Goal: Information Seeking & Learning: Learn about a topic

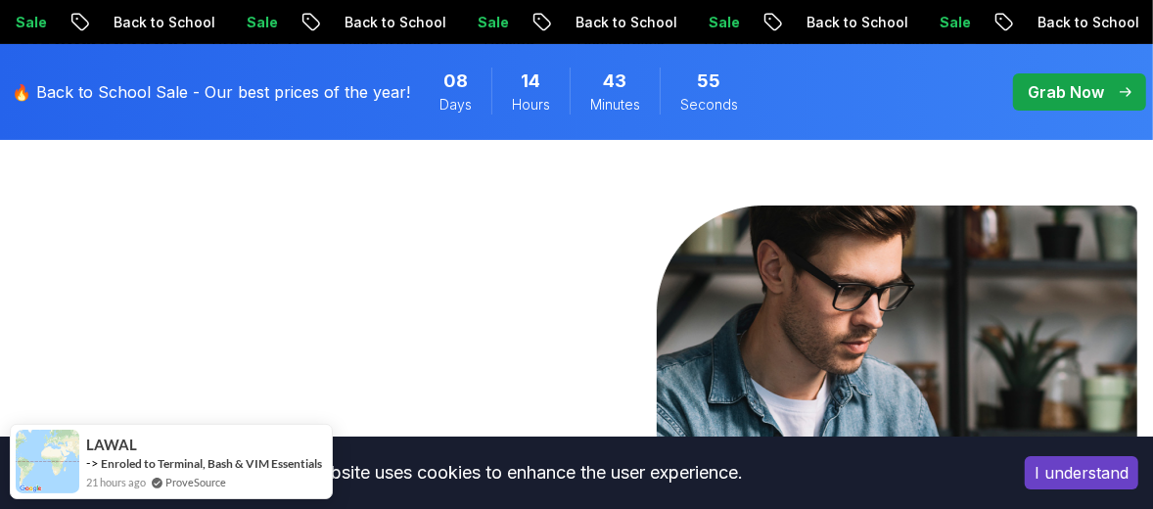
scroll to position [260, 0]
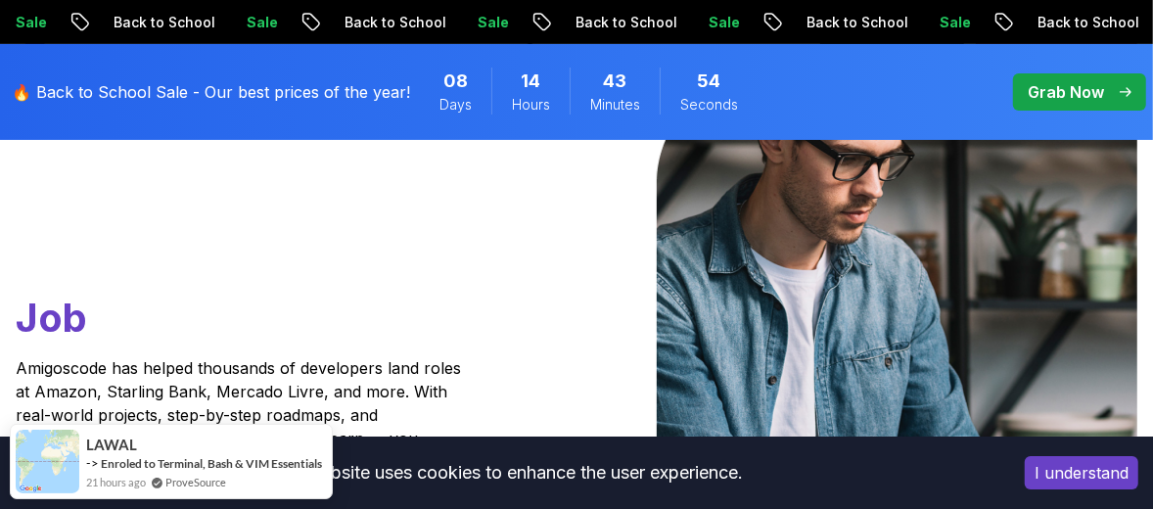
click at [1080, 473] on button "I understand" at bounding box center [1082, 472] width 114 height 33
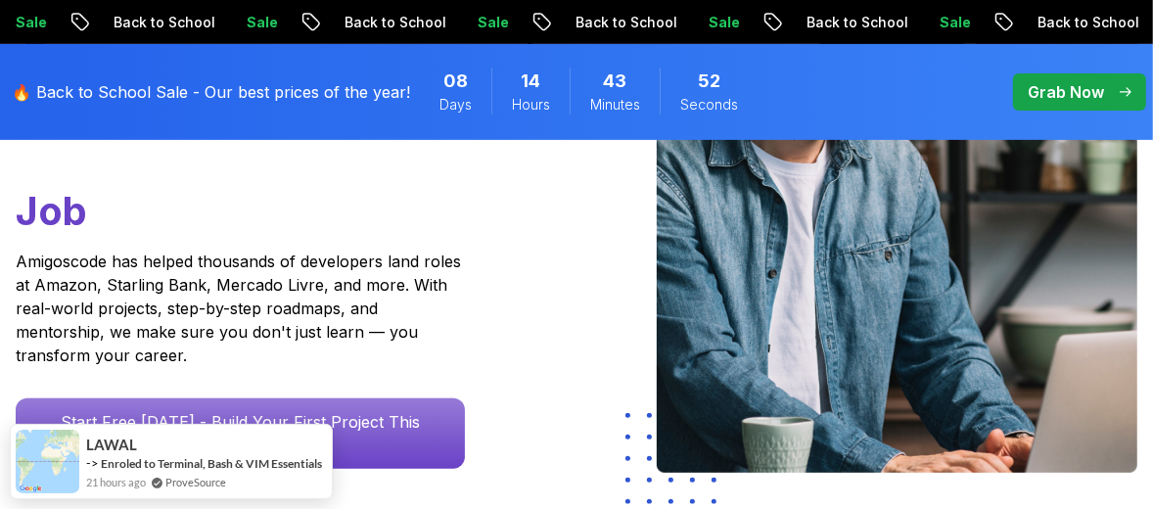
scroll to position [522, 0]
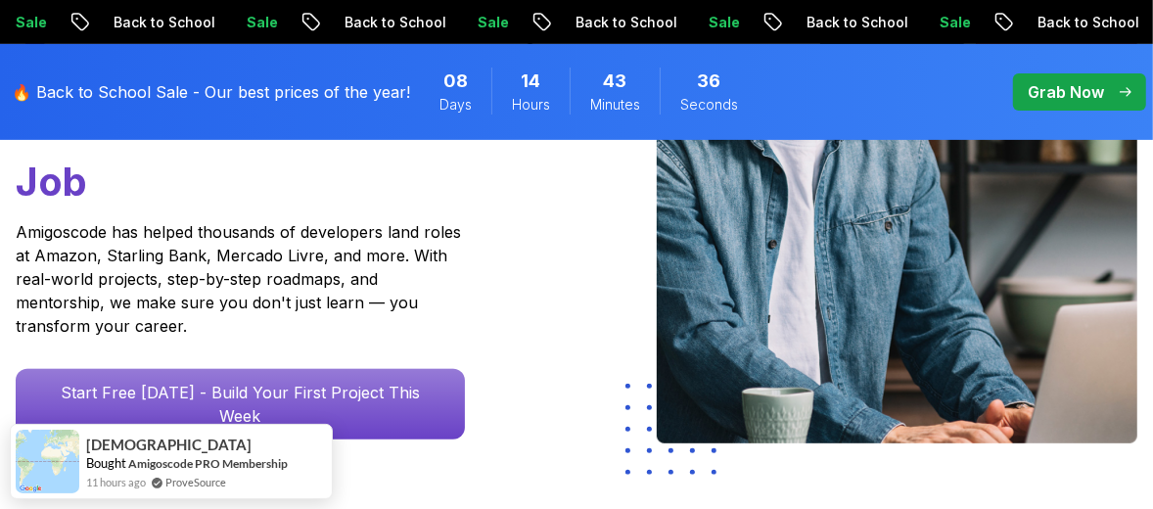
scroll to position [0, 0]
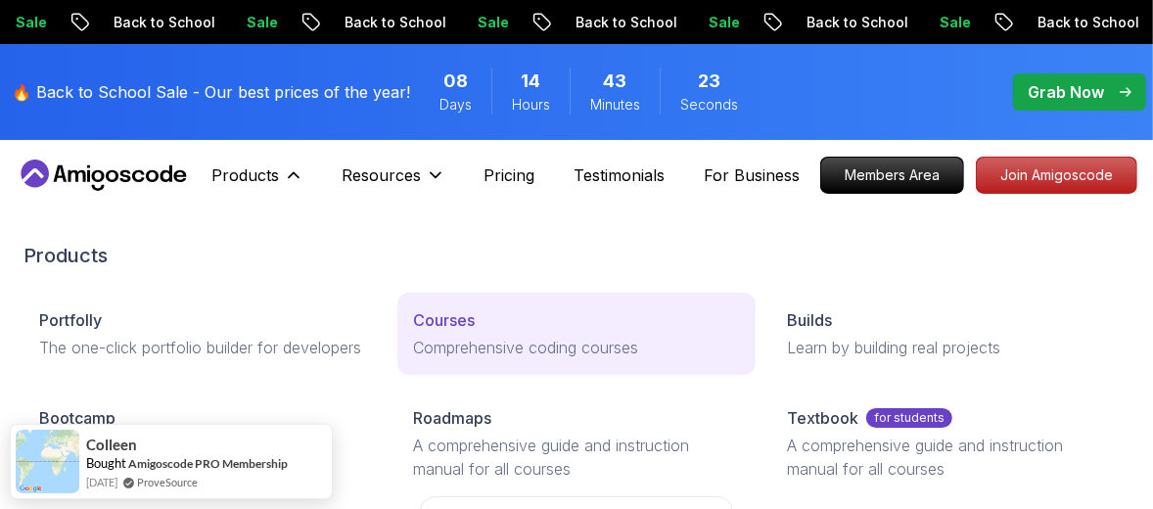
click at [447, 324] on p "Courses" at bounding box center [444, 319] width 62 height 23
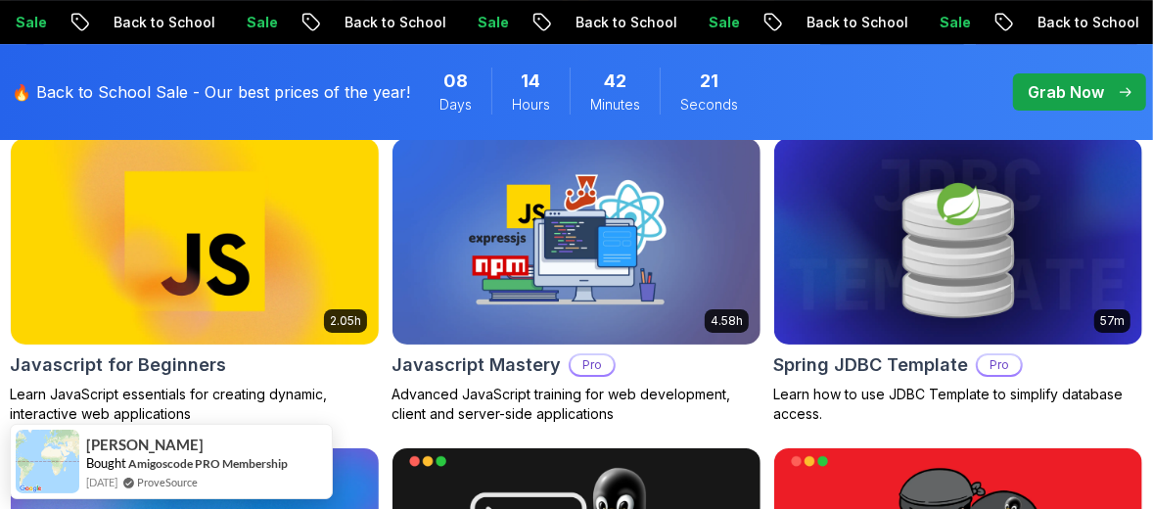
scroll to position [3916, 0]
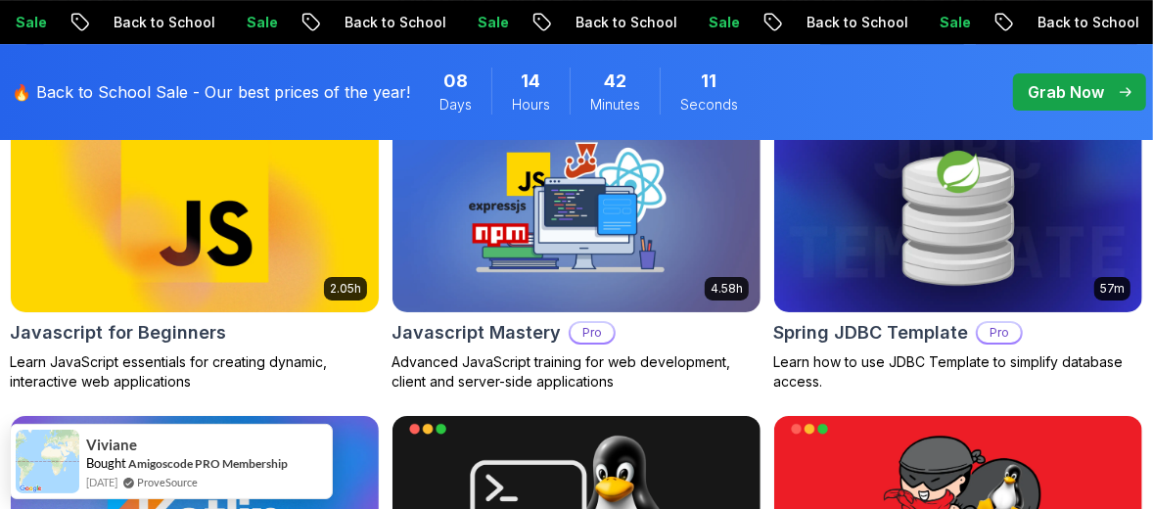
click at [187, 259] on img at bounding box center [195, 209] width 387 height 216
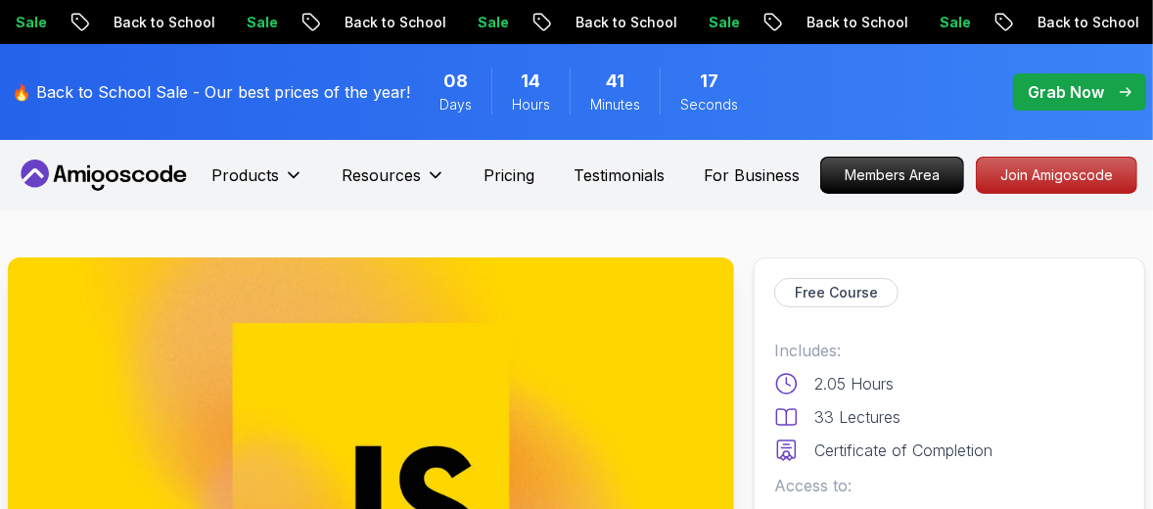
click at [837, 291] on p "Free Course" at bounding box center [836, 293] width 83 height 20
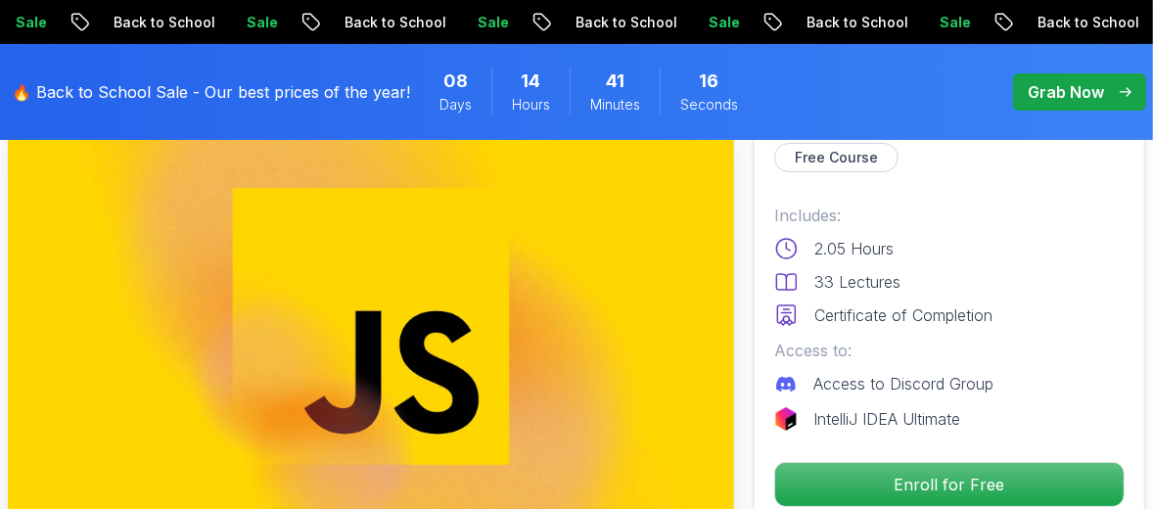
scroll to position [392, 0]
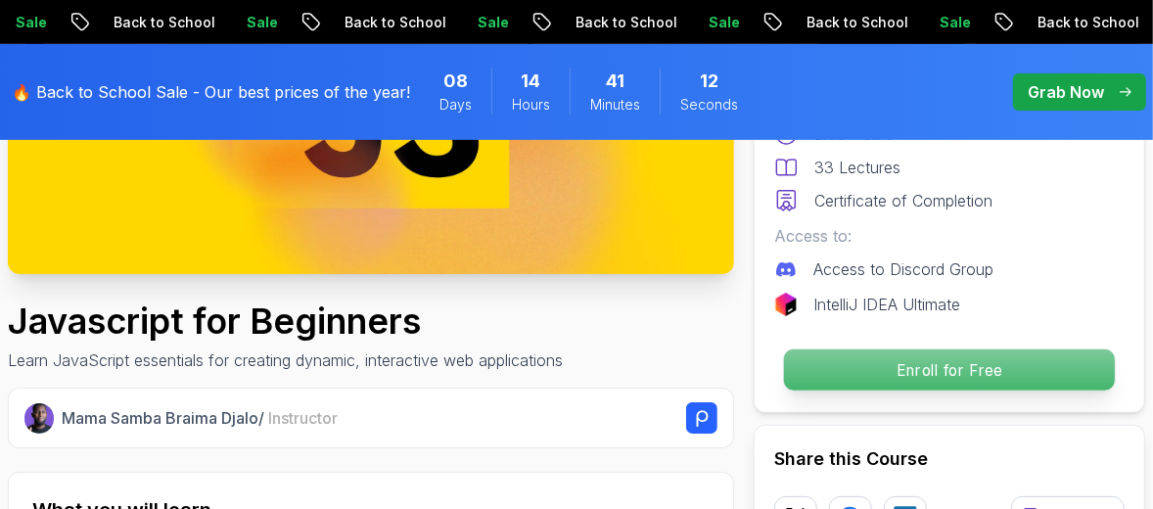
click at [982, 384] on p "Enroll for Free" at bounding box center [949, 370] width 331 height 41
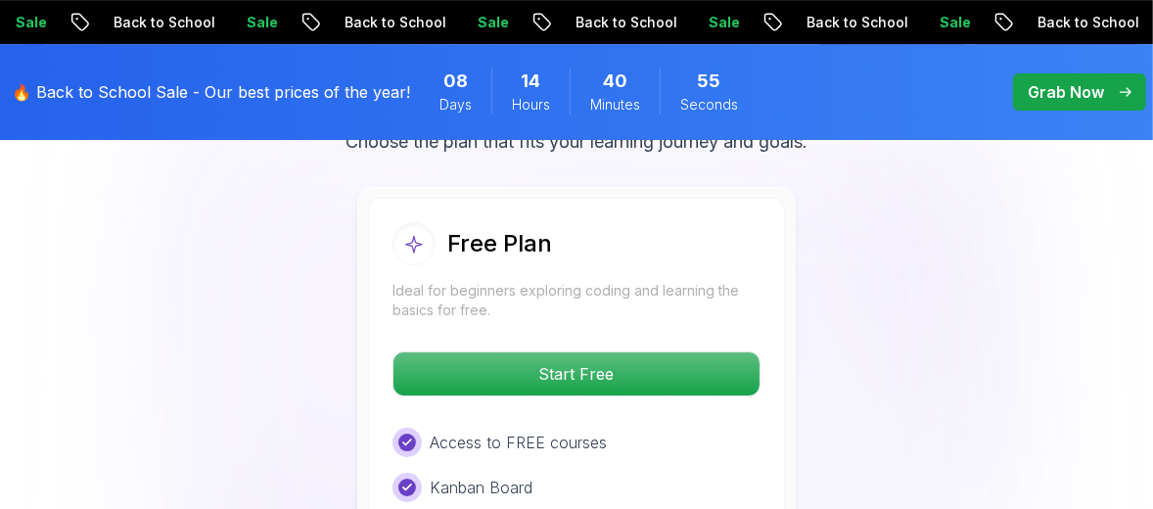
scroll to position [4046, 0]
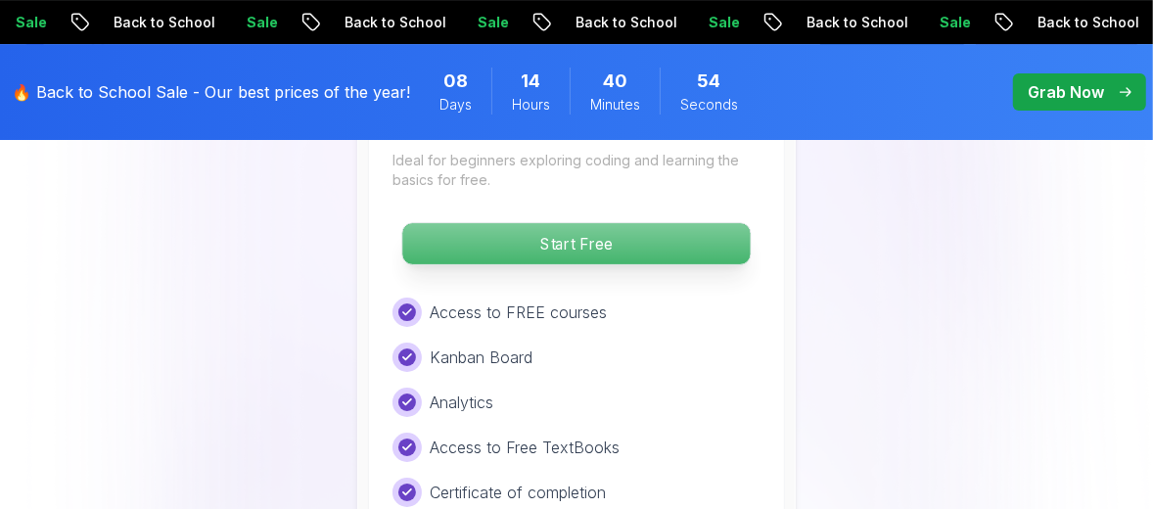
click at [629, 224] on p "Start Free" at bounding box center [576, 243] width 348 height 41
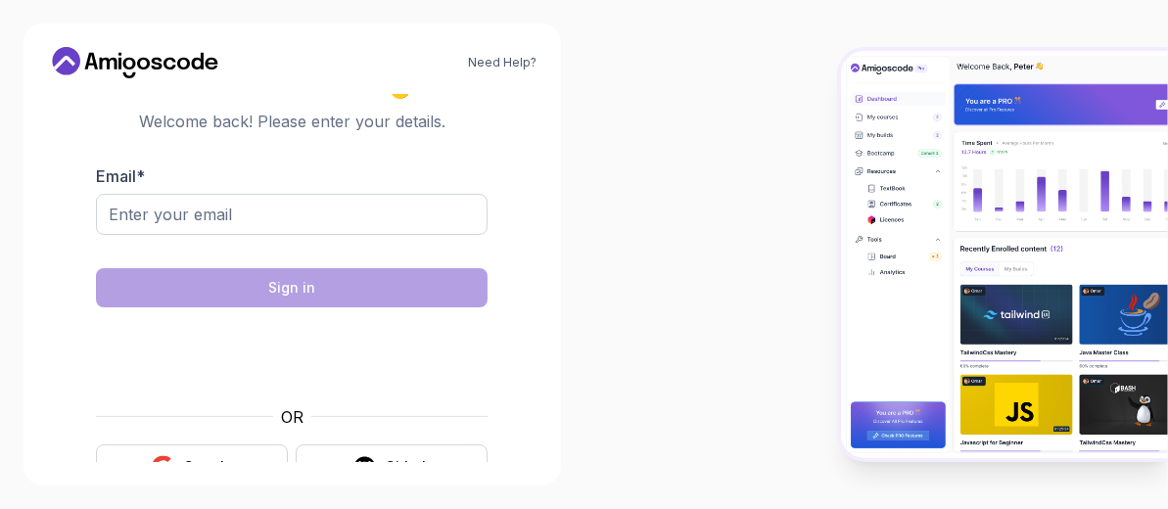
click at [197, 443] on div "OR Google Github" at bounding box center [292, 447] width 392 height 85
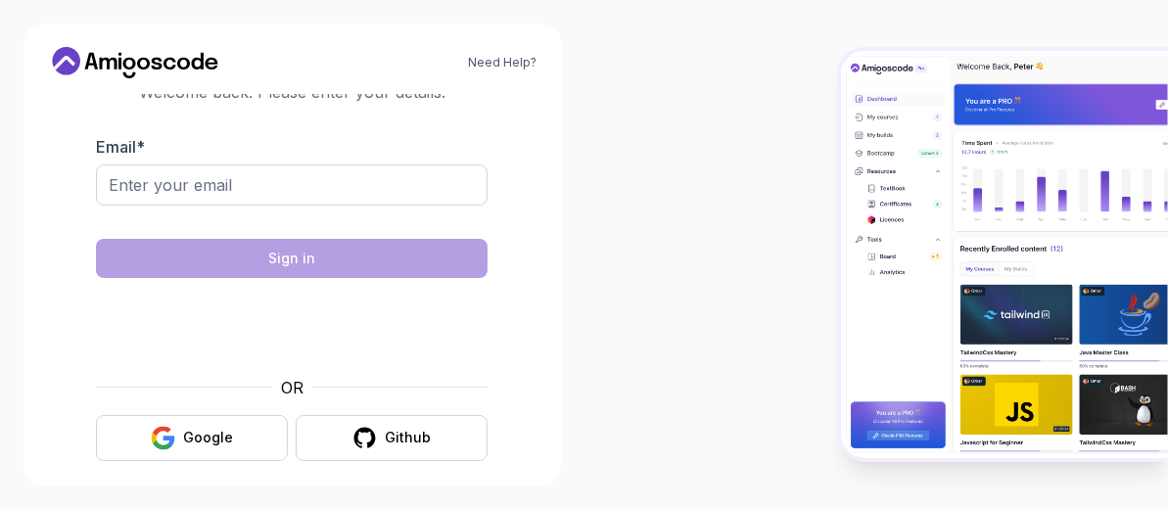
scroll to position [46, 0]
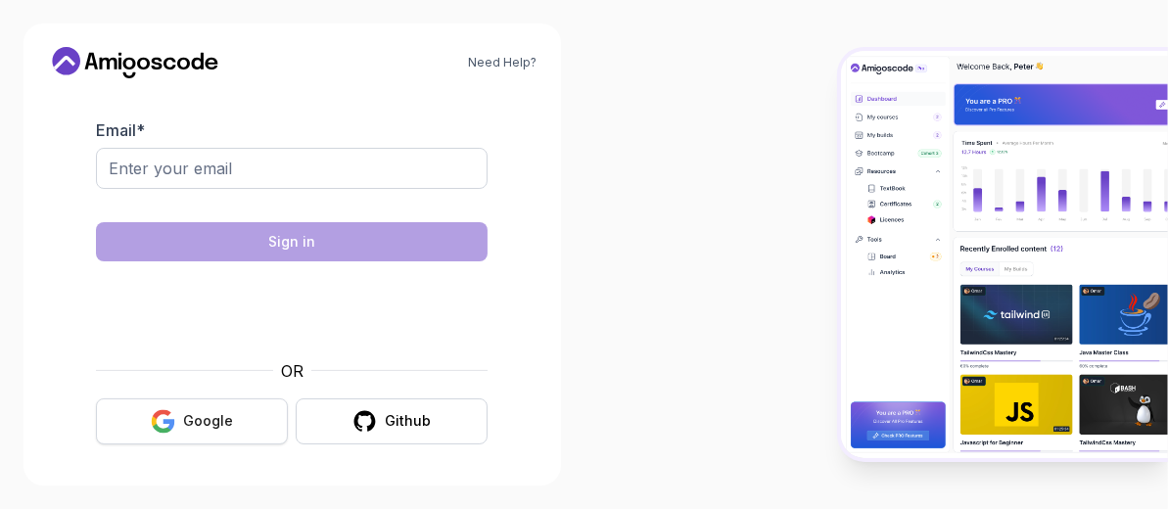
click at [200, 417] on div "Google" at bounding box center [208, 421] width 50 height 20
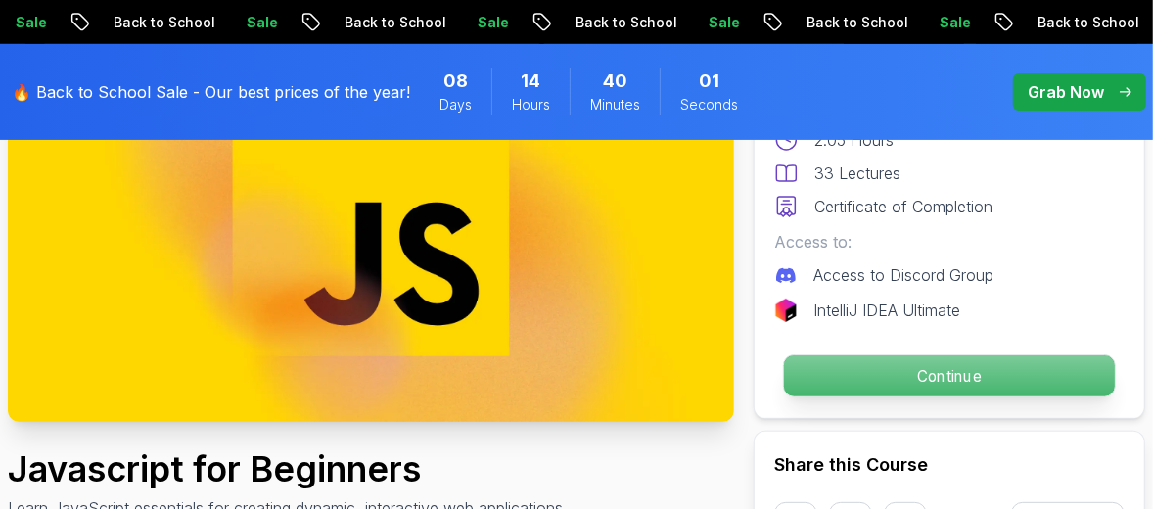
scroll to position [392, 0]
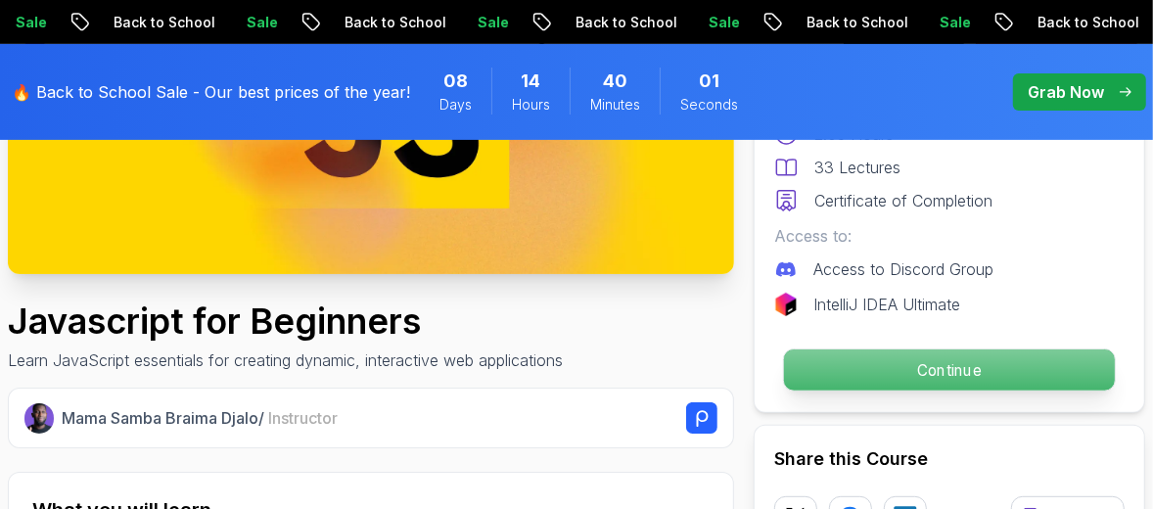
click at [935, 376] on p "Continue" at bounding box center [949, 370] width 331 height 41
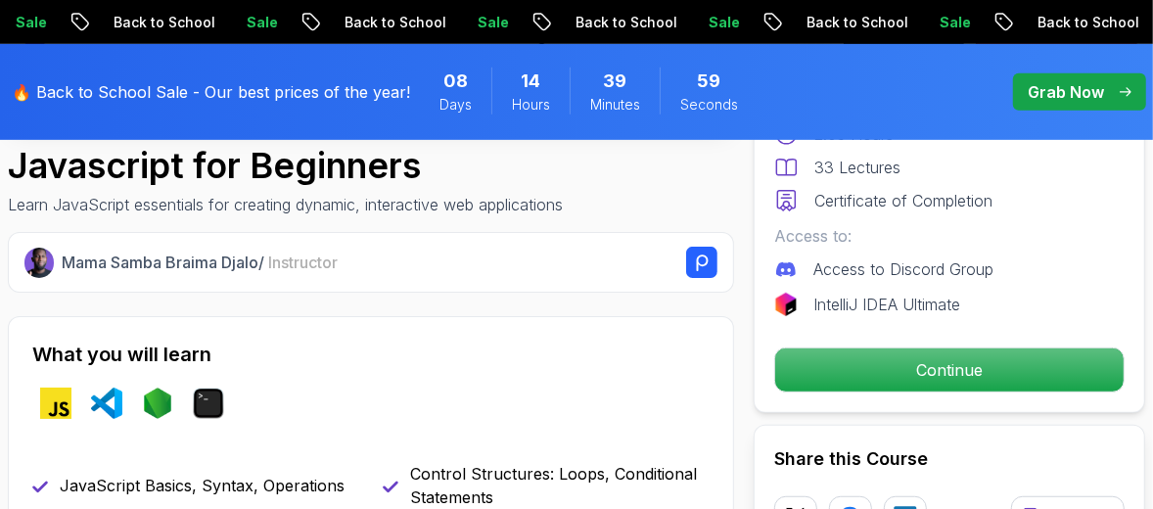
scroll to position [652, 0]
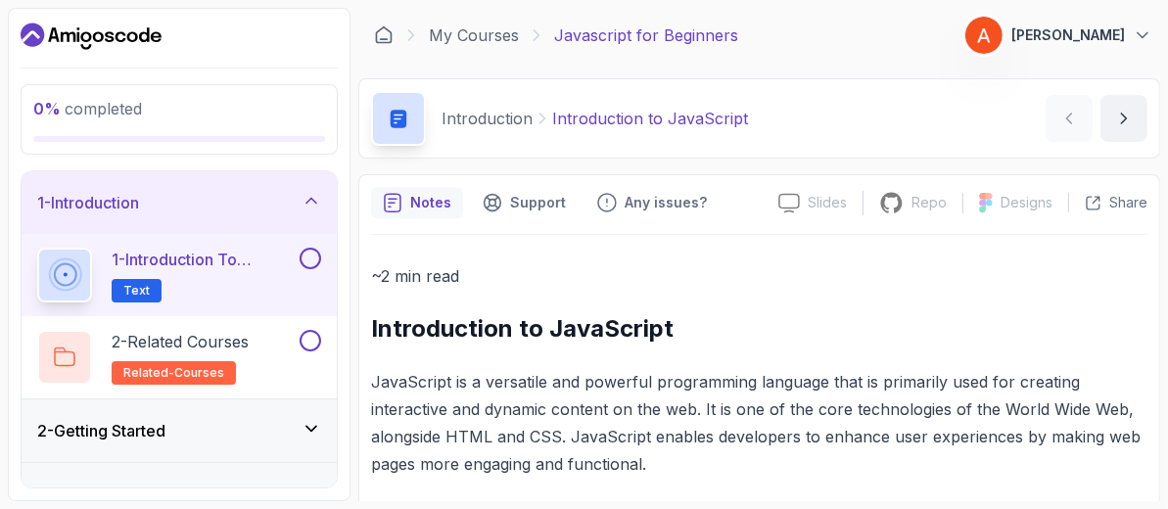
click at [308, 261] on button at bounding box center [311, 259] width 22 height 22
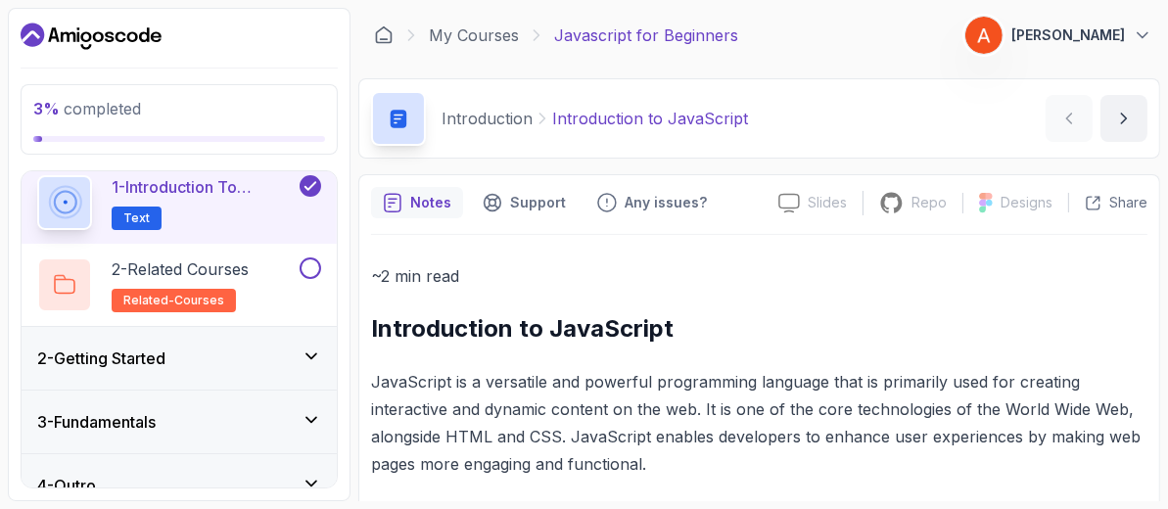
scroll to position [97, 0]
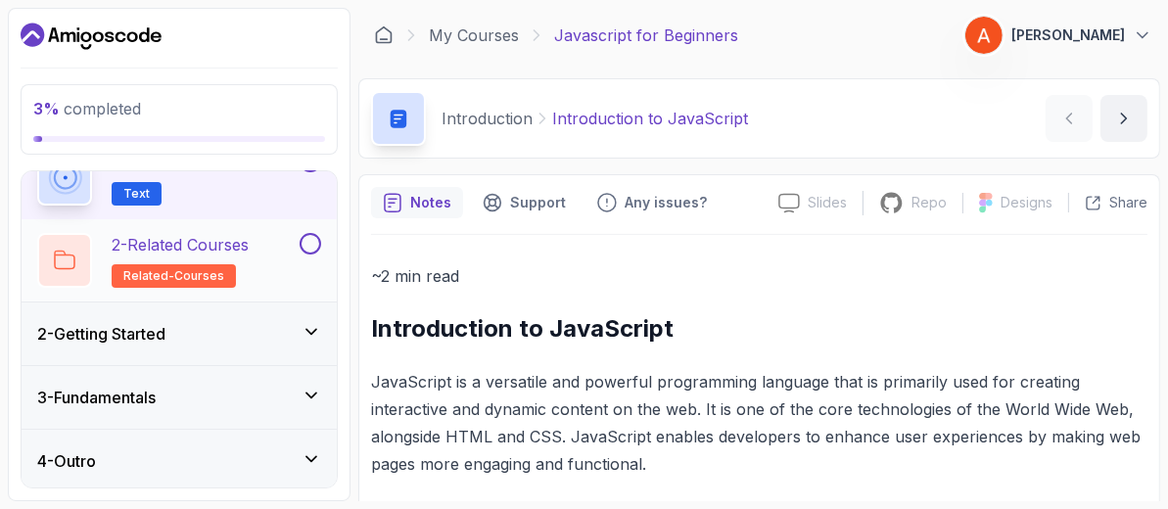
click at [262, 244] on div "2 - Related Courses related-courses" at bounding box center [166, 260] width 258 height 55
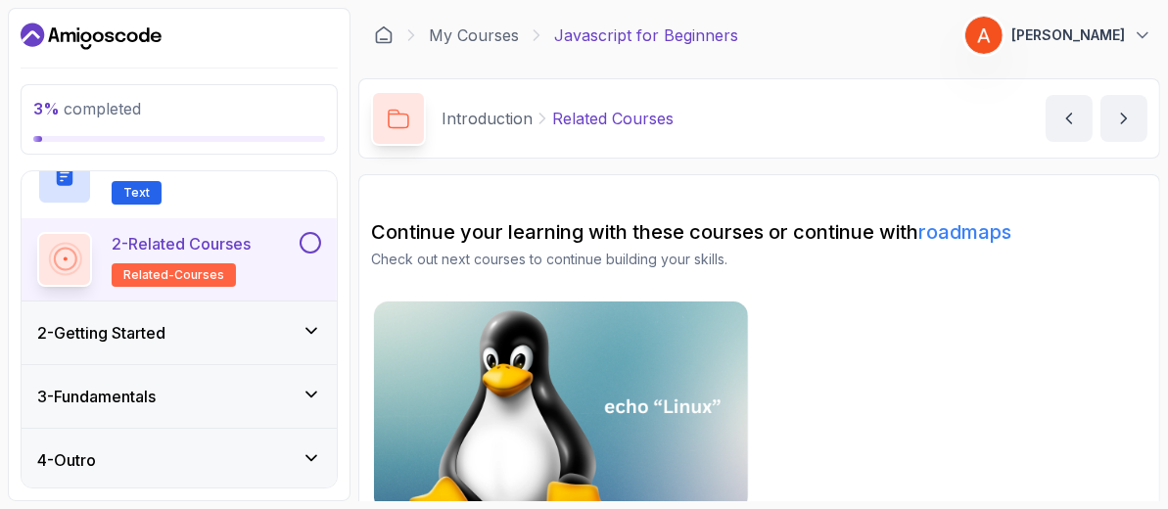
click at [272, 335] on div "2 - Getting Started" at bounding box center [179, 332] width 284 height 23
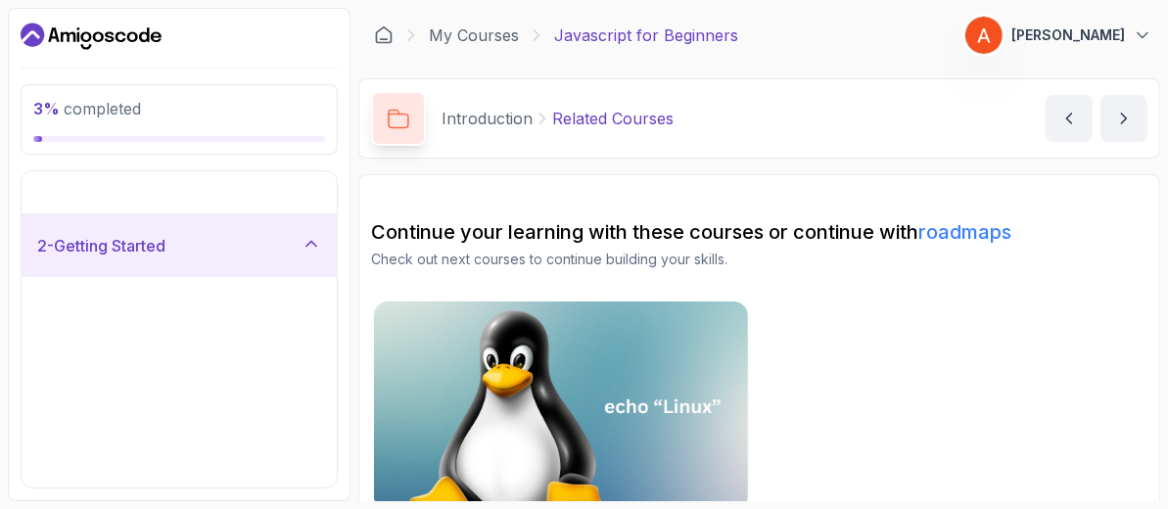
scroll to position [0, 0]
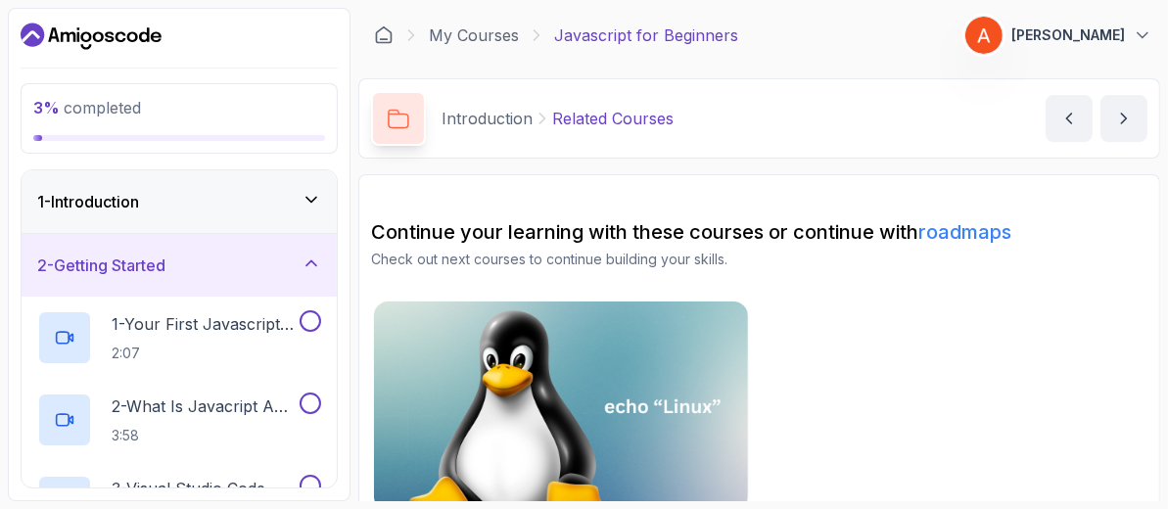
click at [302, 205] on icon at bounding box center [312, 200] width 20 height 20
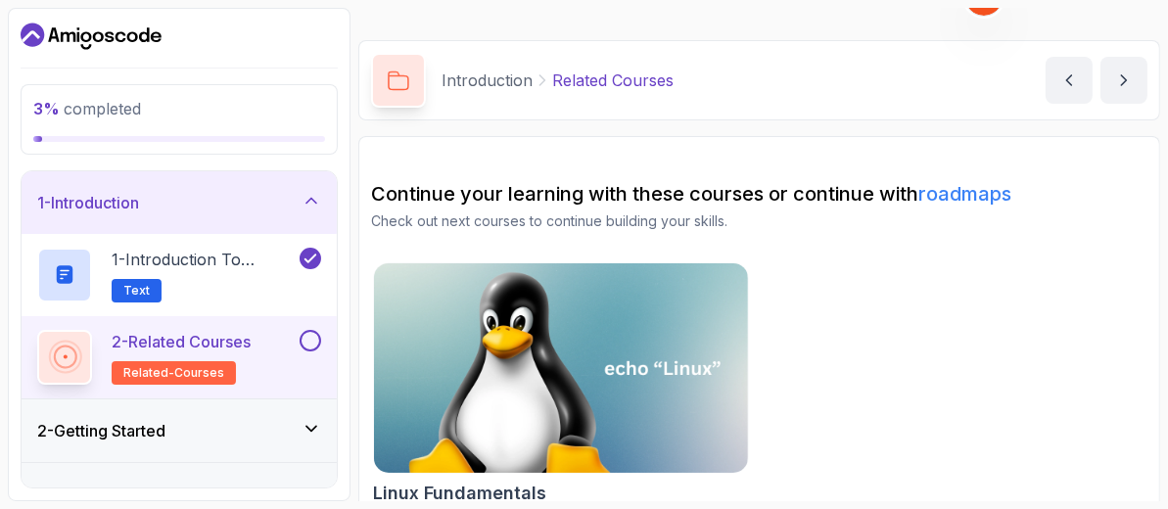
scroll to position [61, 0]
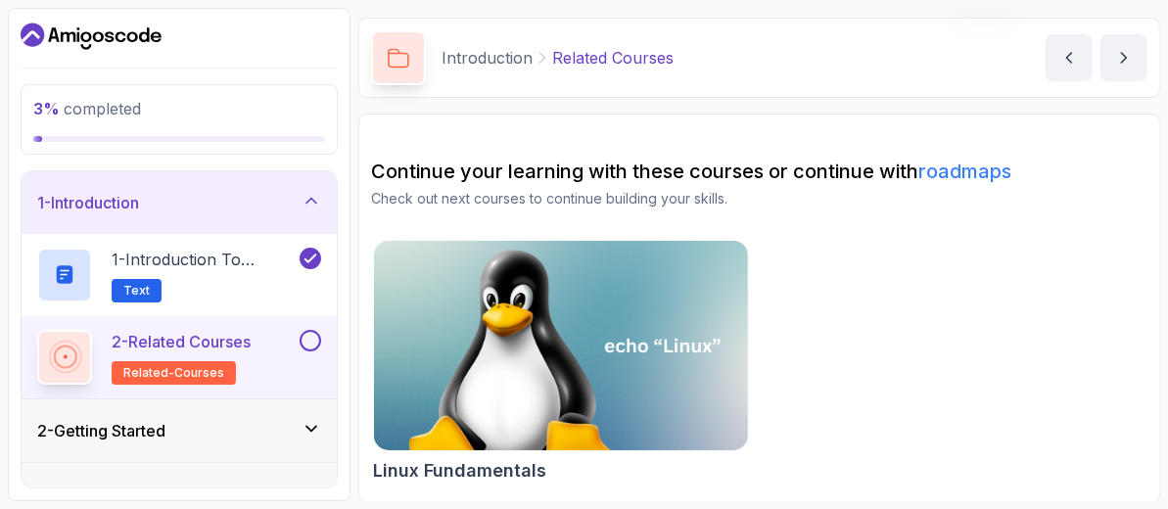
click at [309, 346] on button at bounding box center [311, 341] width 22 height 22
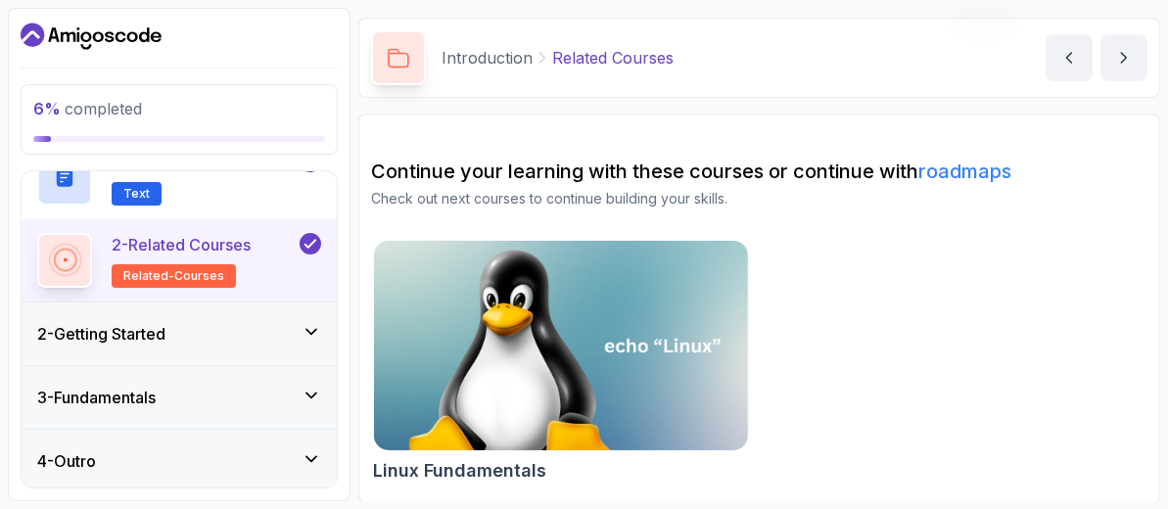
click at [213, 328] on div "2 - Getting Started" at bounding box center [179, 333] width 284 height 23
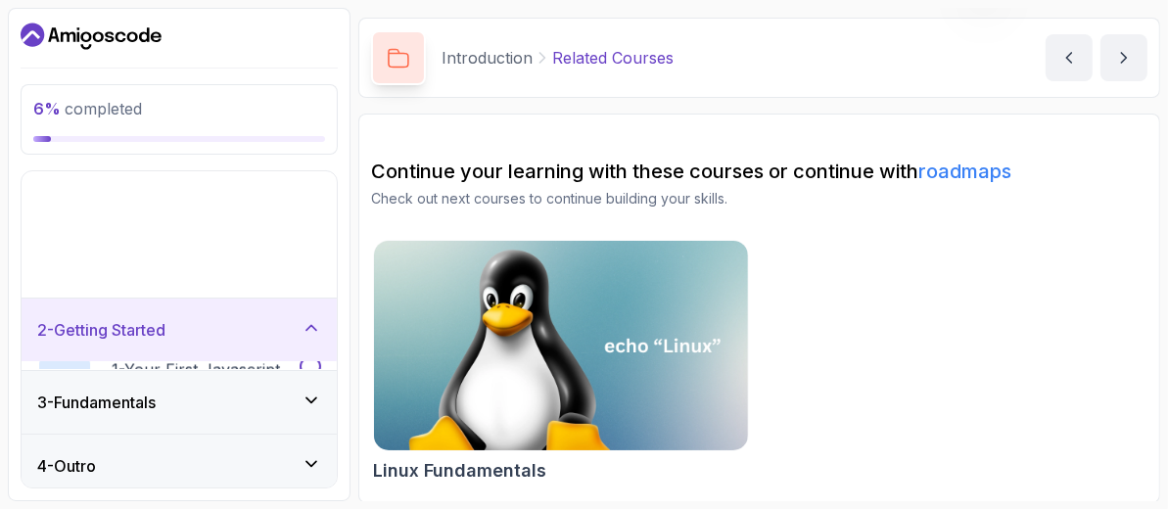
scroll to position [0, 0]
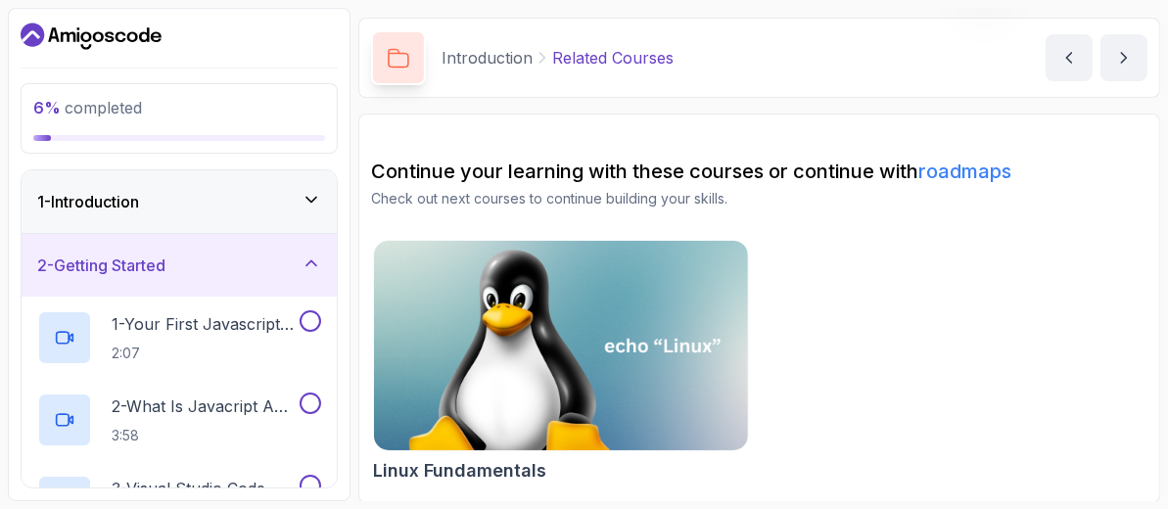
click at [213, 328] on p "1 - Your First Javascript Code" at bounding box center [204, 323] width 184 height 23
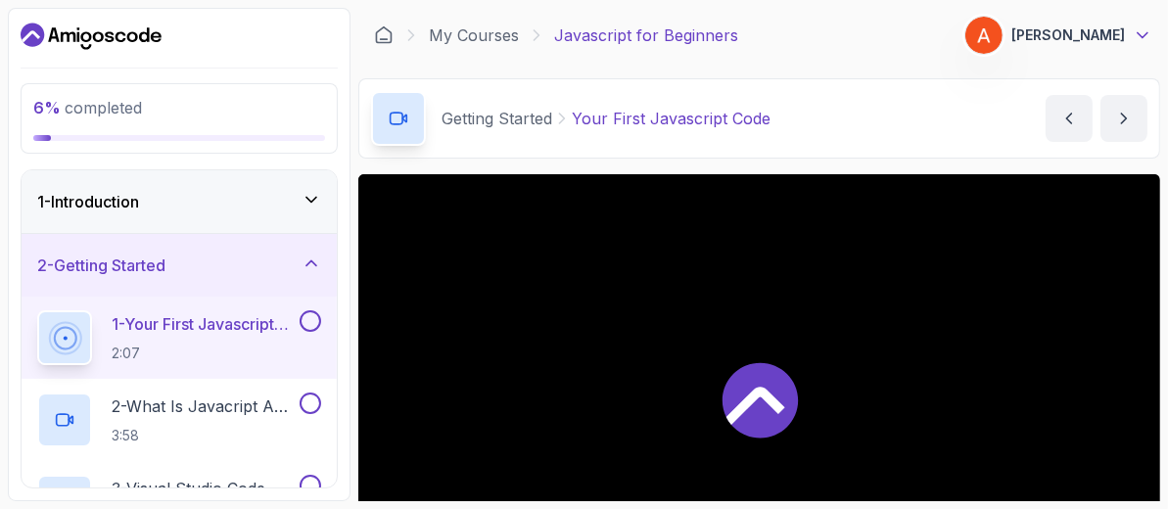
click at [1138, 33] on icon at bounding box center [1143, 35] width 10 height 5
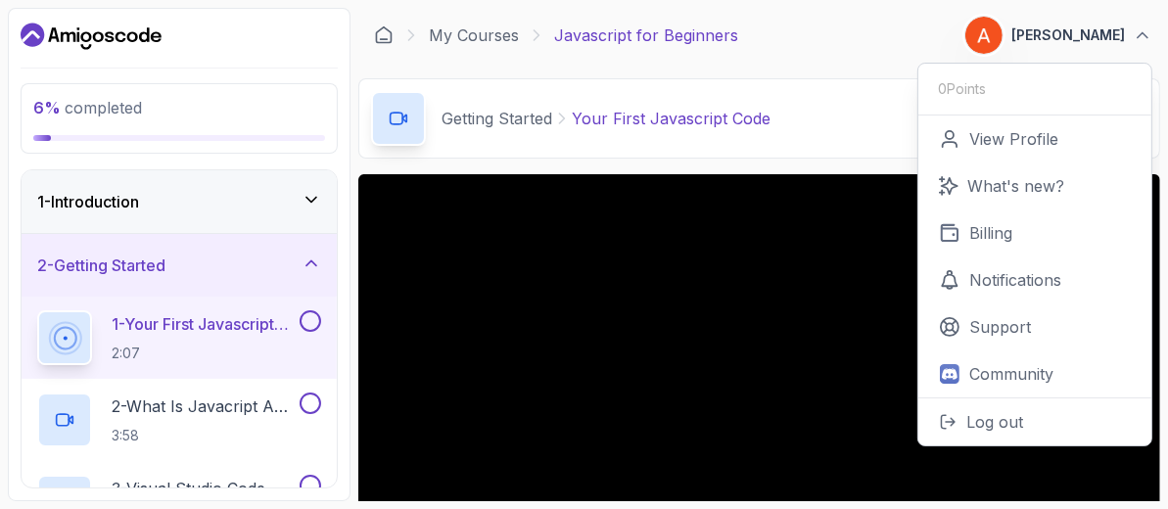
click at [845, 113] on div "Getting Started Your First Javascript Code Your First Javascript Code by nelson" at bounding box center [759, 118] width 802 height 80
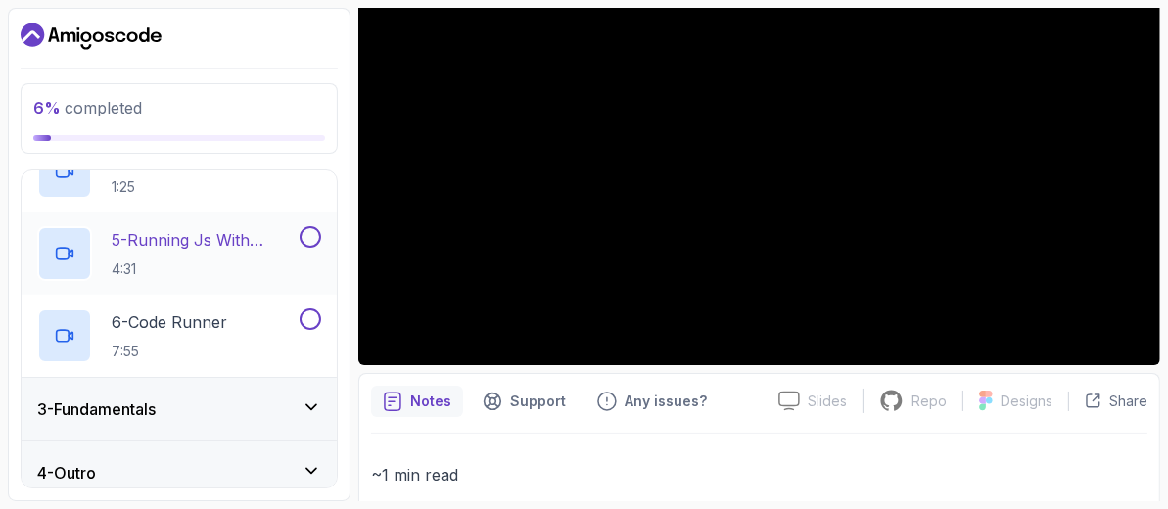
scroll to position [425, 0]
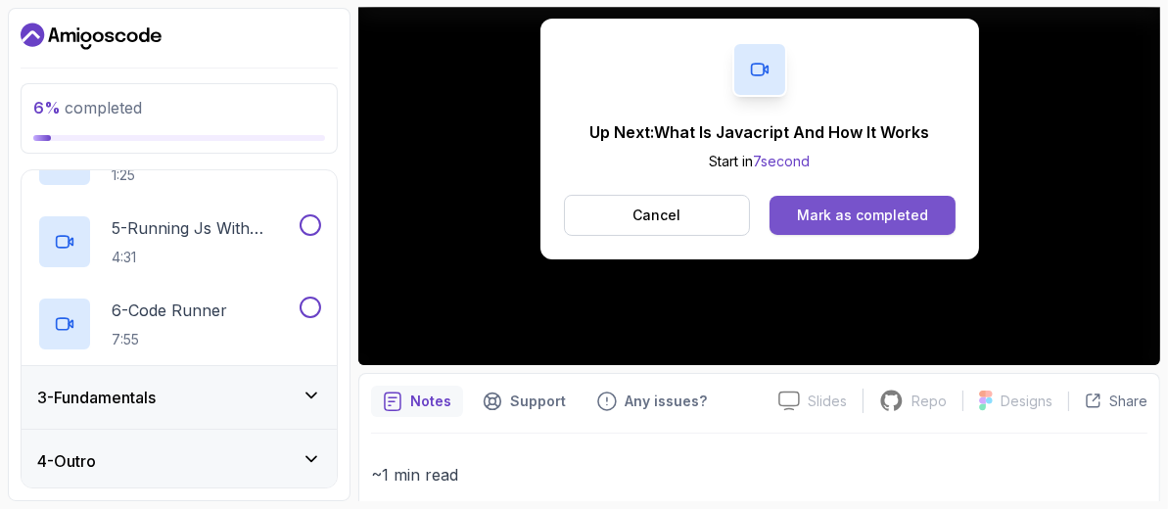
click at [878, 216] on div "Mark as completed" at bounding box center [862, 216] width 131 height 20
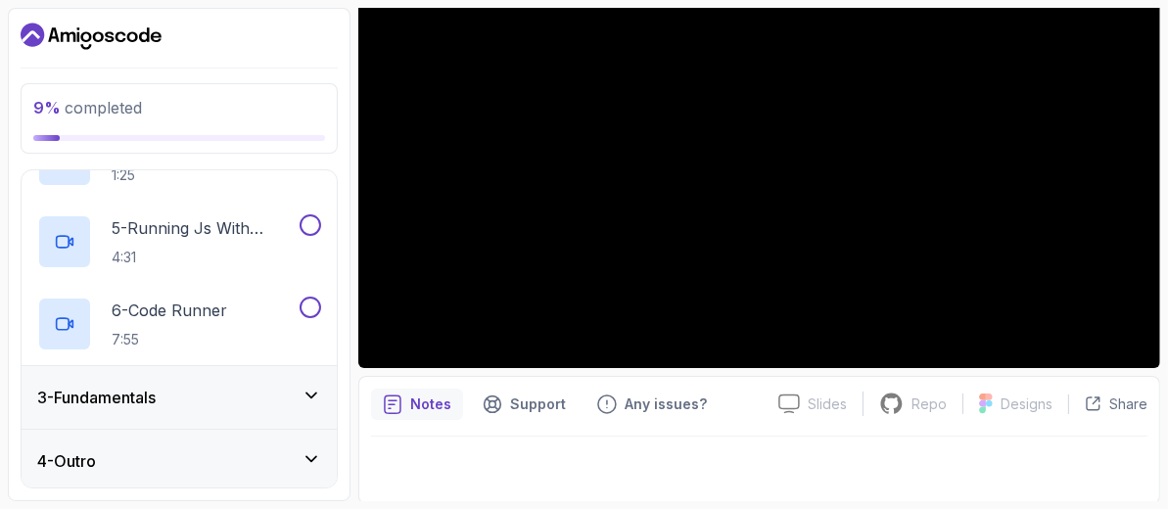
click at [309, 396] on icon at bounding box center [312, 396] width 20 height 20
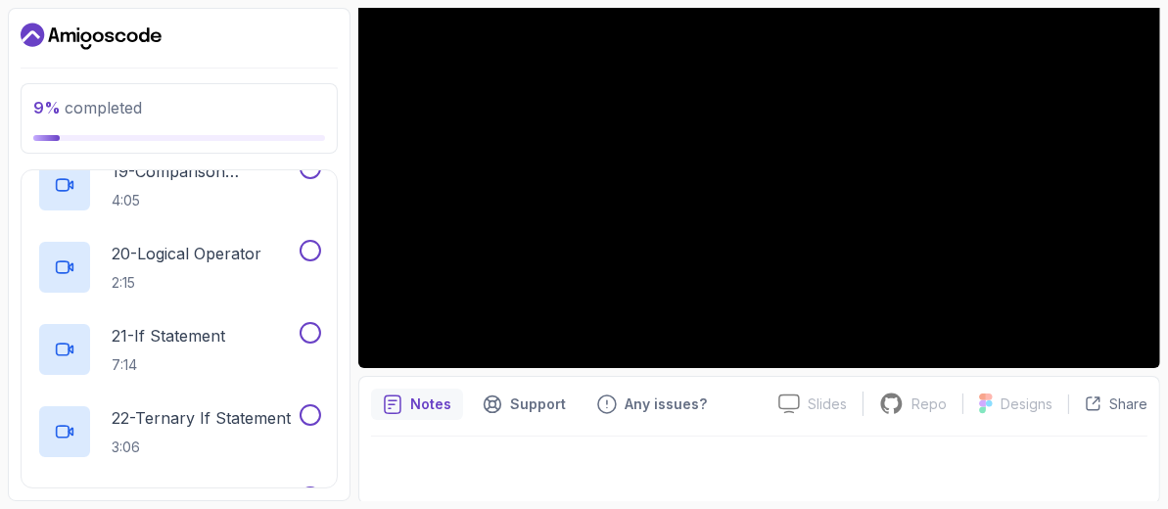
scroll to position [1823, 0]
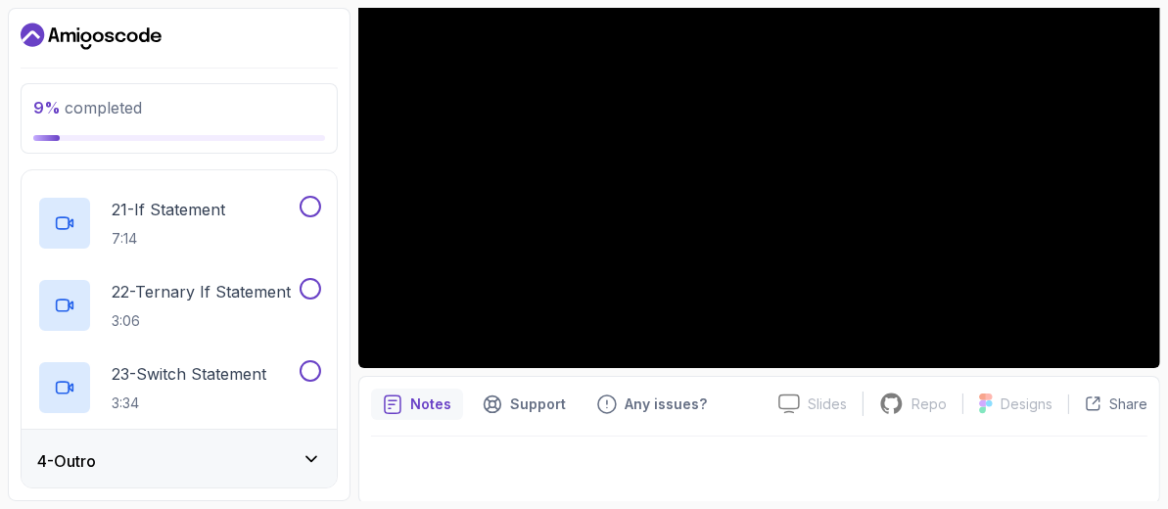
click at [313, 449] on icon at bounding box center [312, 459] width 20 height 20
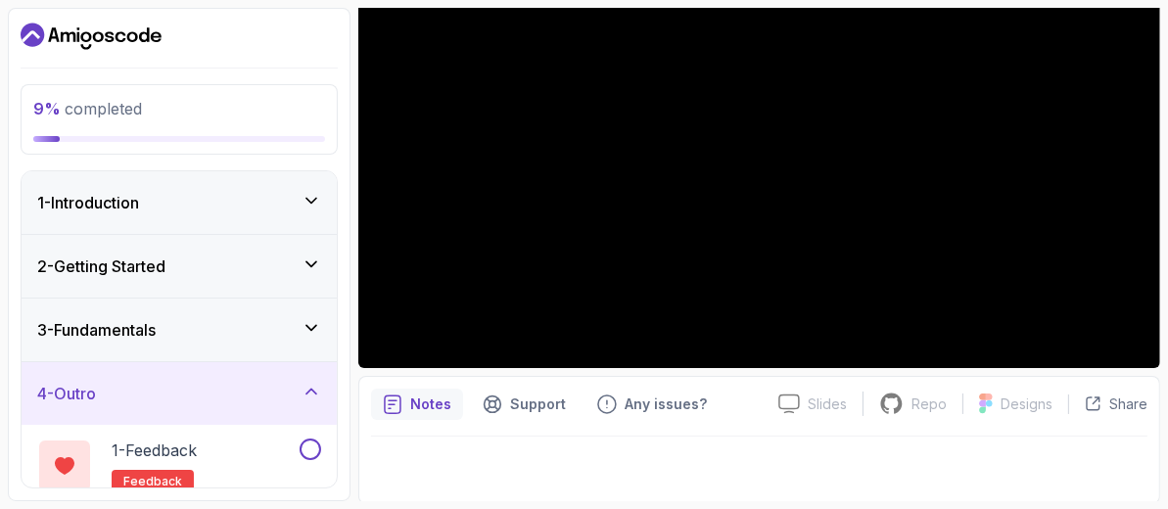
scroll to position [0, 0]
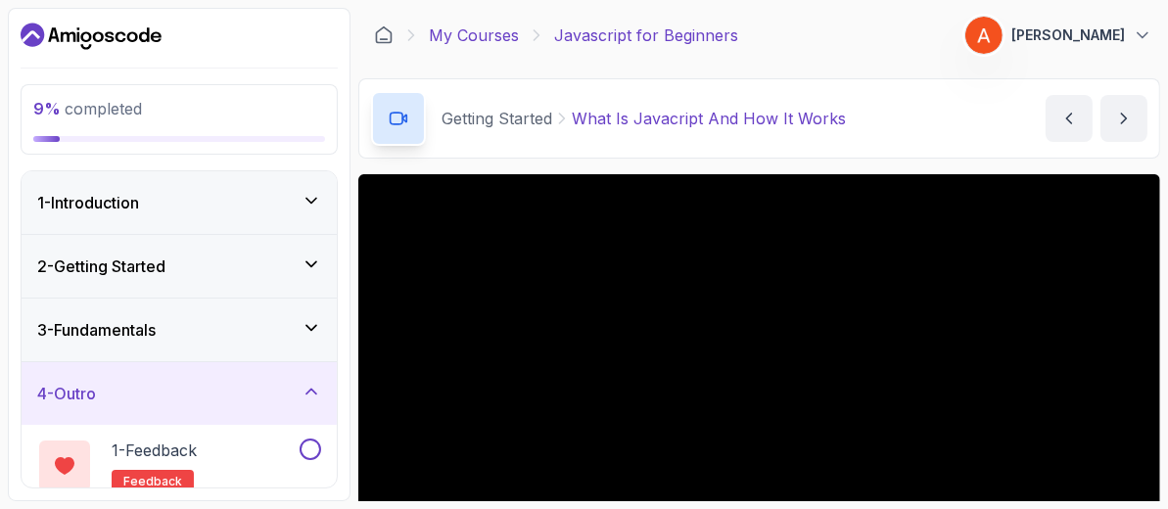
click at [487, 32] on link "My Courses" at bounding box center [474, 34] width 90 height 23
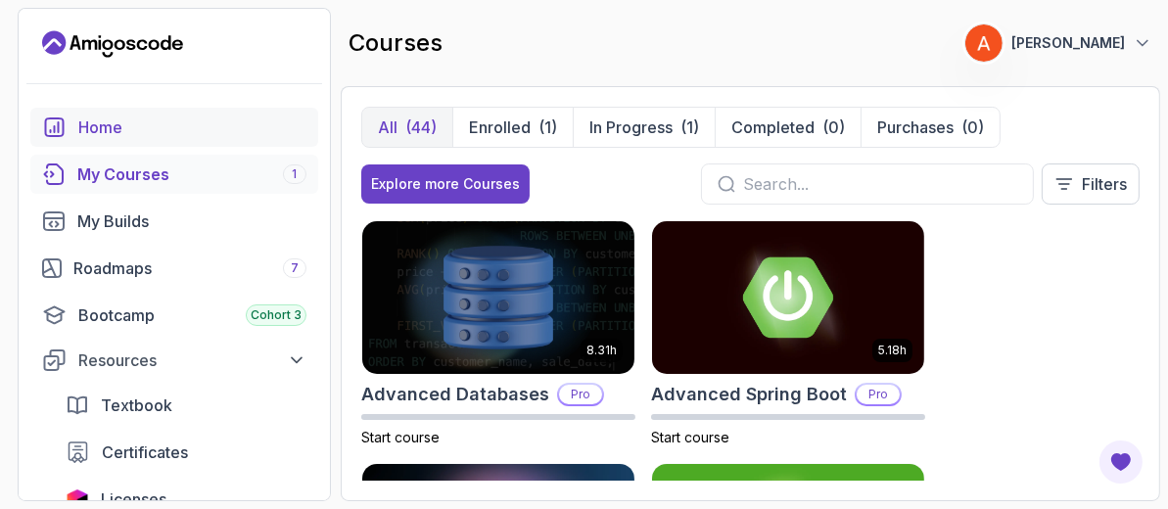
click at [98, 131] on div "Home" at bounding box center [192, 127] width 228 height 23
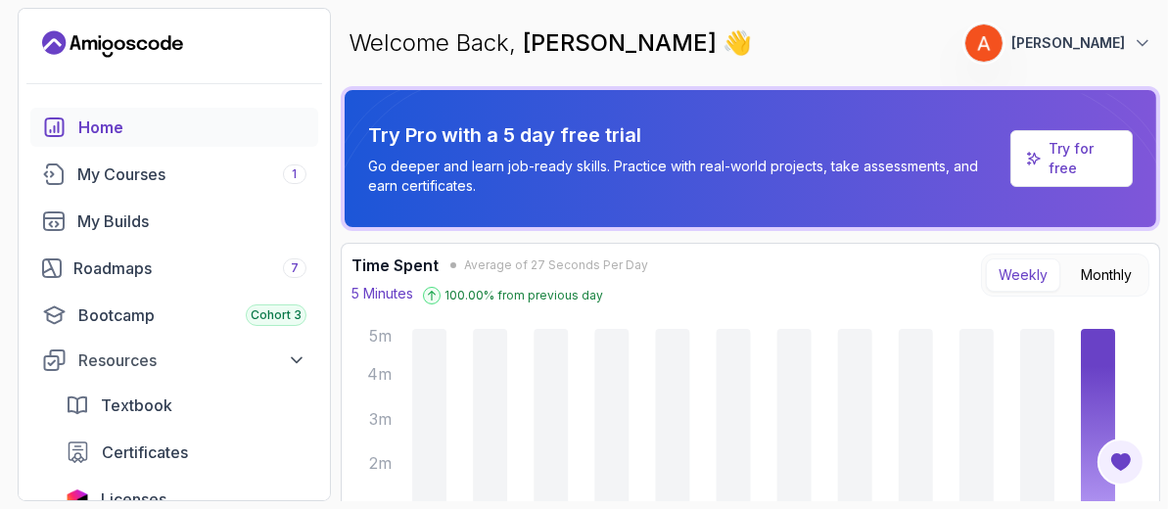
click at [128, 58] on icon "Landing page" at bounding box center [112, 43] width 141 height 31
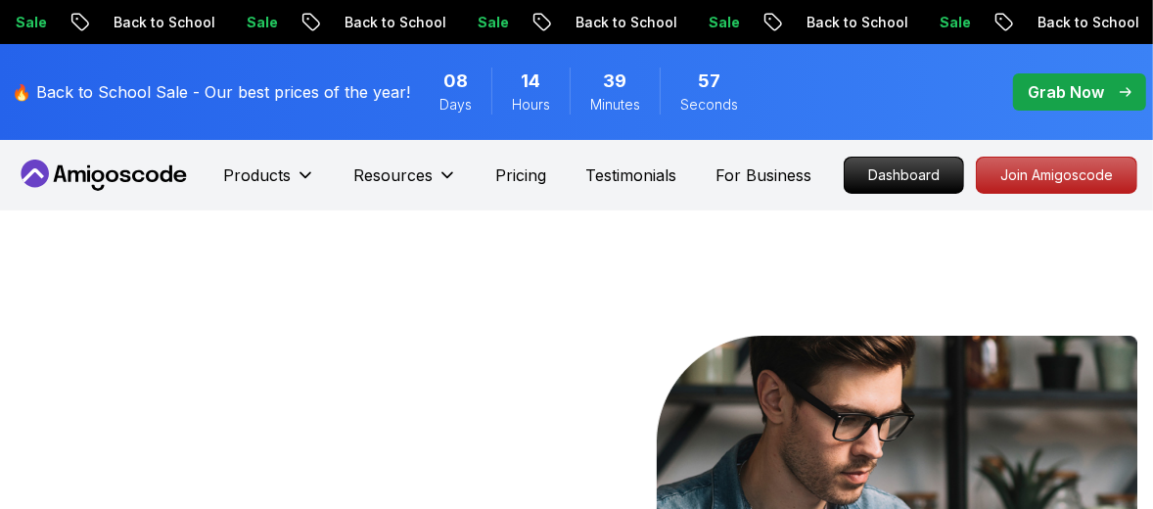
click at [129, 46] on div "🔥 Back to School Sale - Our best prices of the year! 08 Days 14 Hours 39 Minute…" at bounding box center [576, 92] width 1153 height 96
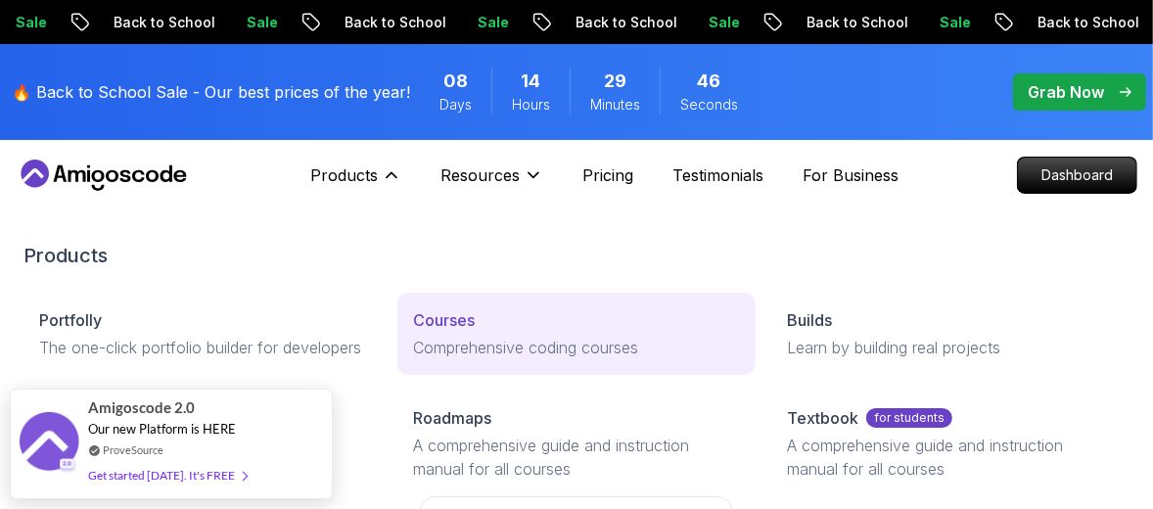
click at [433, 324] on p "Courses" at bounding box center [444, 319] width 62 height 23
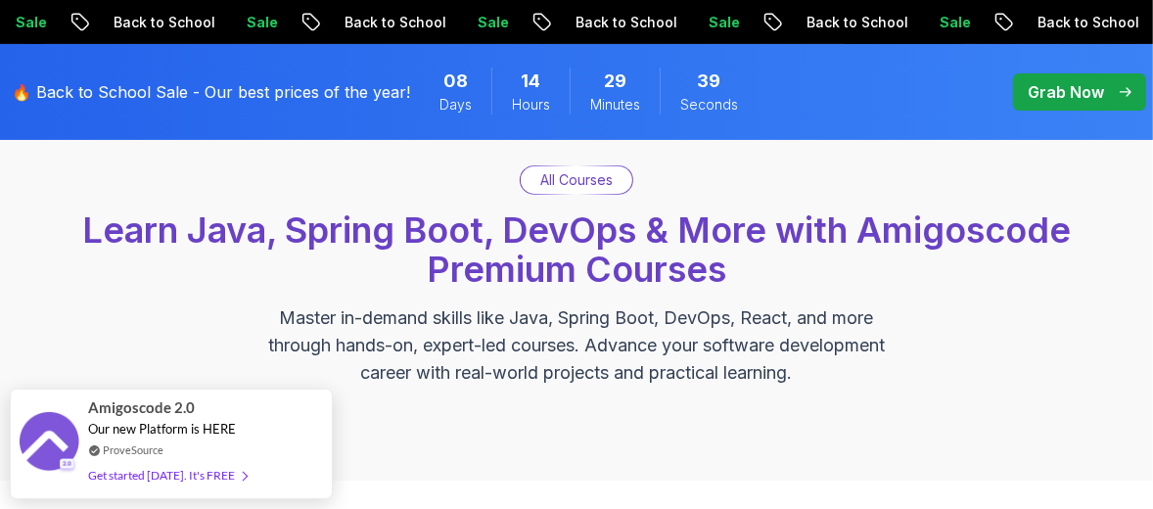
scroll to position [260, 0]
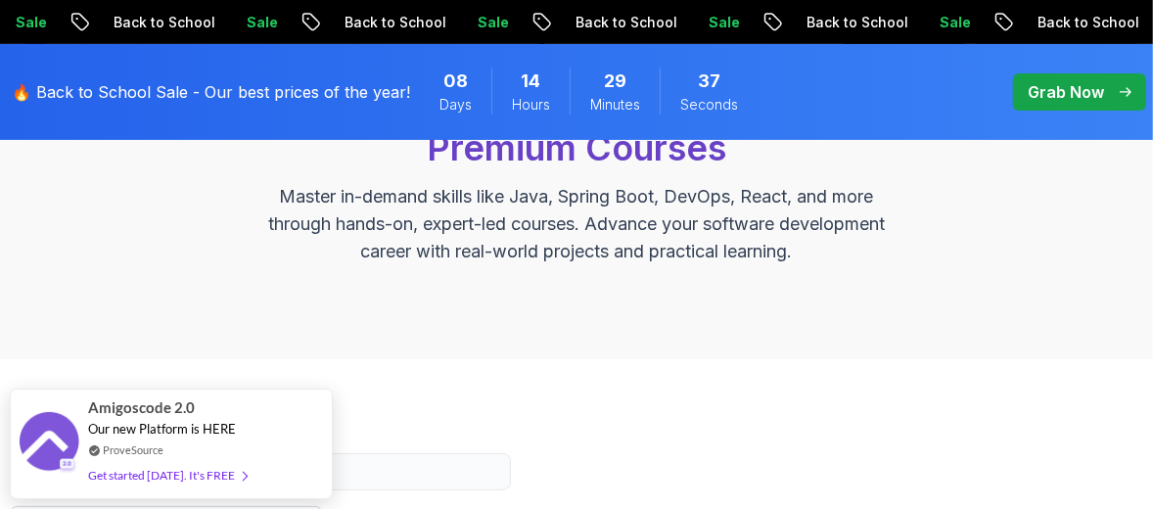
click at [476, 349] on div "All Courses Learn Java, Spring Boot, DevOps & More with Amigoscode Premium Cour…" at bounding box center [576, 154] width 1153 height 409
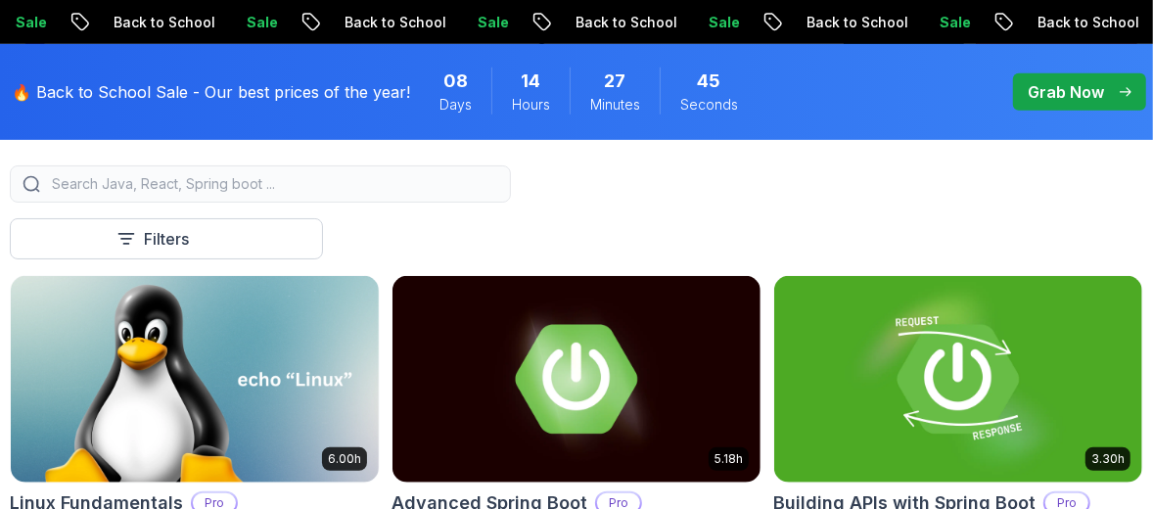
scroll to position [522, 0]
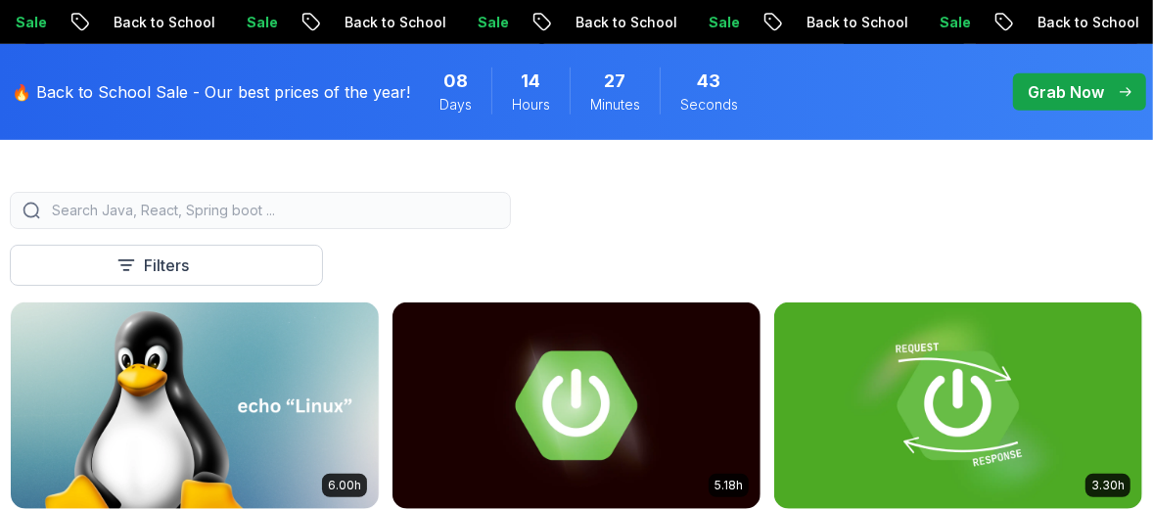
click at [194, 219] on div at bounding box center [260, 210] width 501 height 37
click at [196, 213] on input "search" at bounding box center [273, 211] width 450 height 20
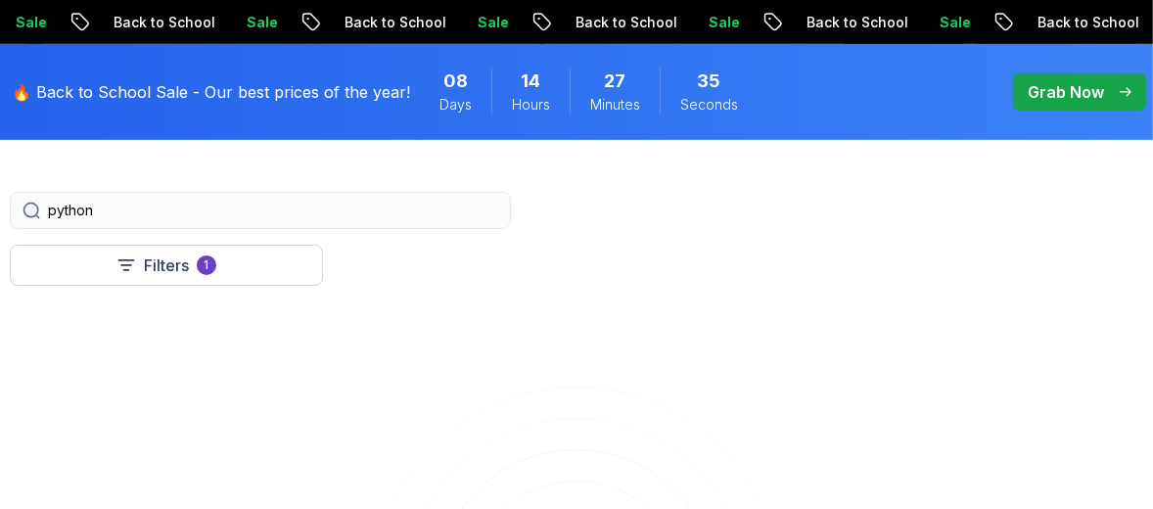
click at [192, 217] on input "python" at bounding box center [273, 211] width 450 height 20
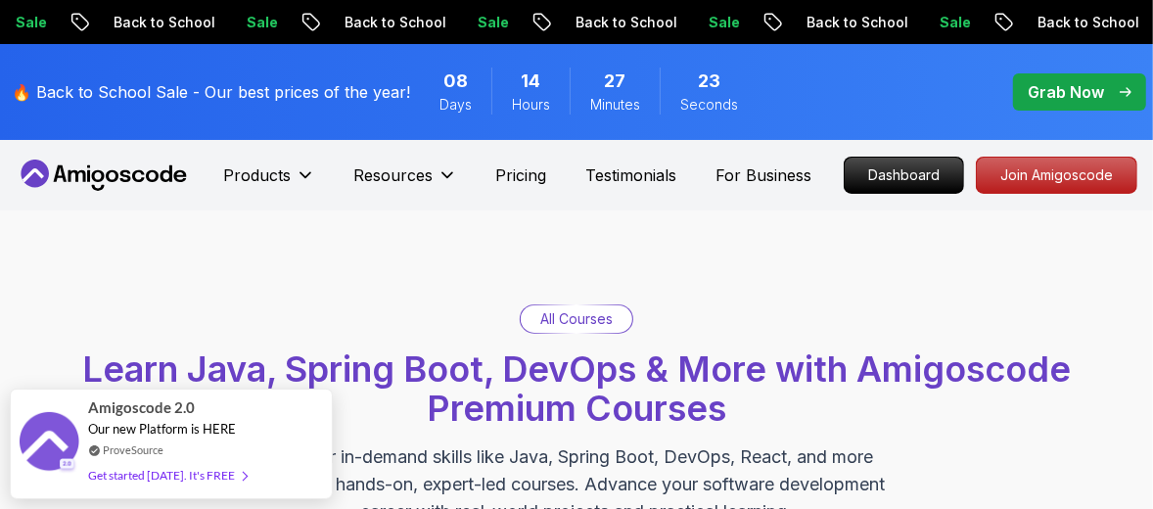
click at [578, 335] on div "All Courses Learn Java, Spring Boot, DevOps & More with Amigoscode Premium Cour…" at bounding box center [577, 415] width 1134 height 221
click at [577, 321] on p "All Courses" at bounding box center [576, 319] width 72 height 20
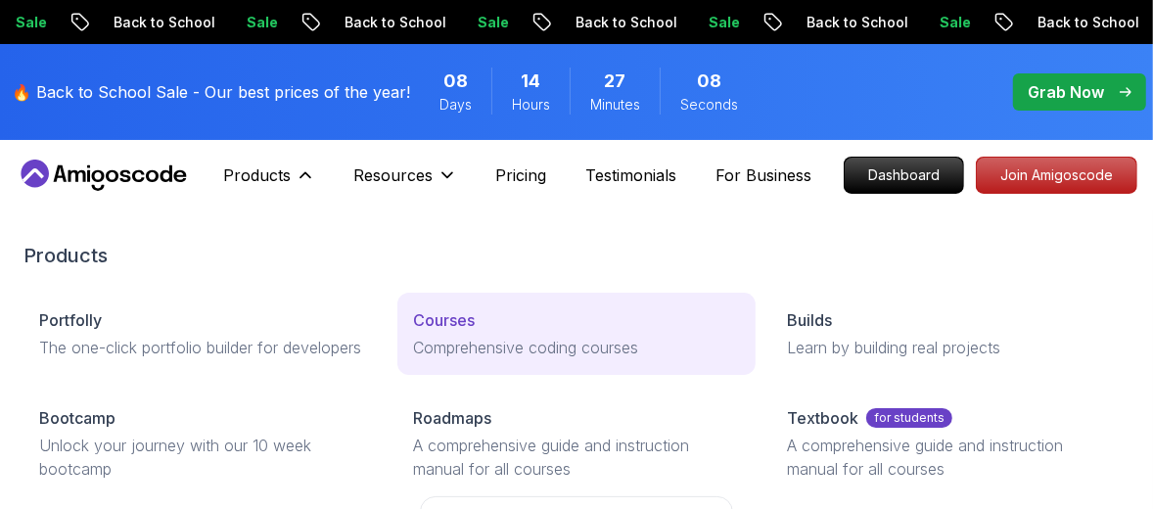
click at [443, 339] on p "Comprehensive coding courses" at bounding box center [576, 347] width 327 height 23
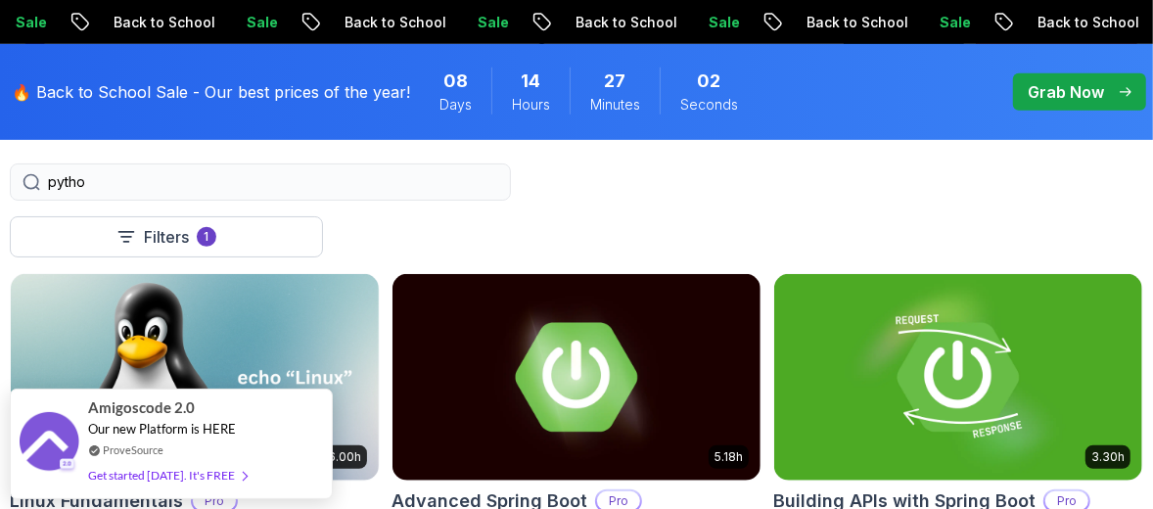
scroll to position [522, 0]
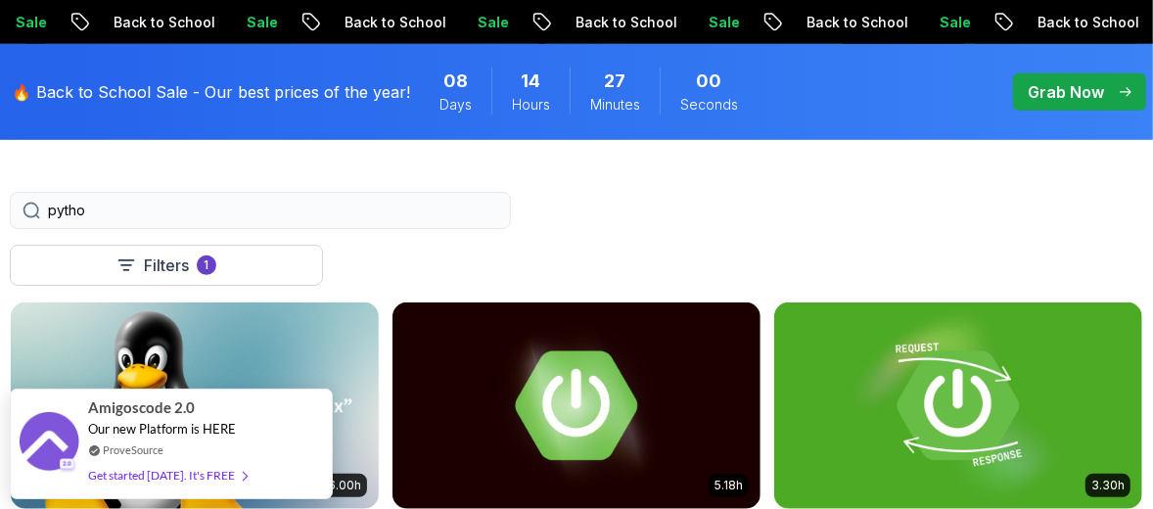
click at [118, 211] on input "pytho" at bounding box center [273, 211] width 450 height 20
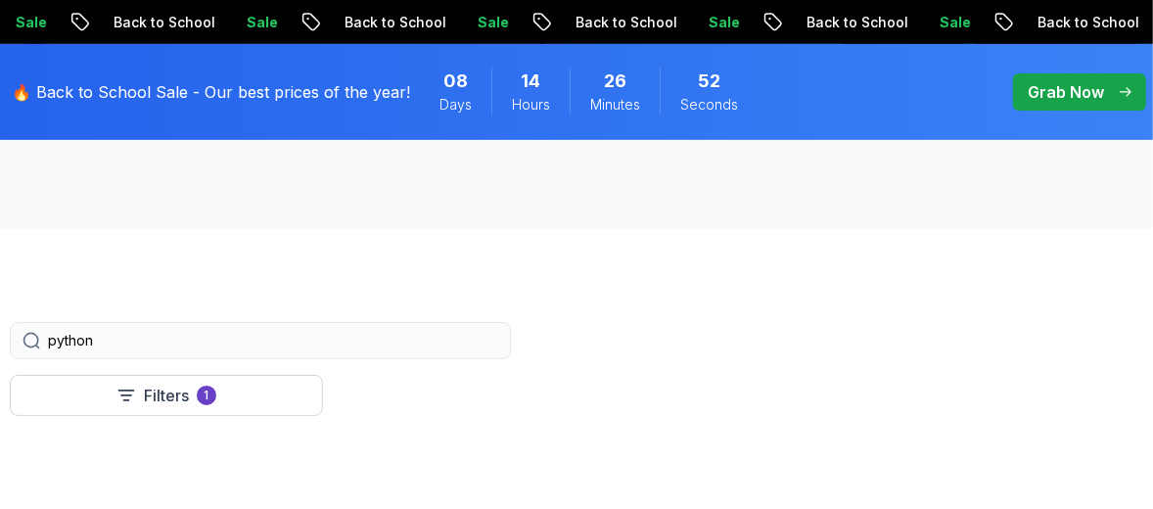
type input "python"
